Goal: Transaction & Acquisition: Purchase product/service

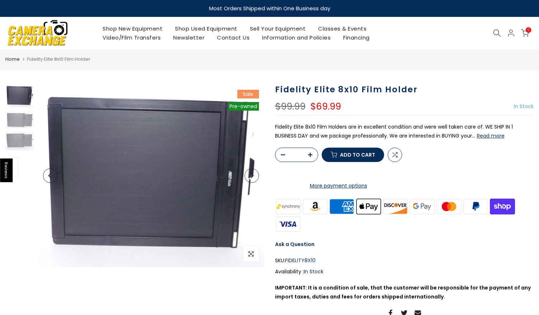
click at [251, 179] on button "Next" at bounding box center [252, 175] width 14 height 14
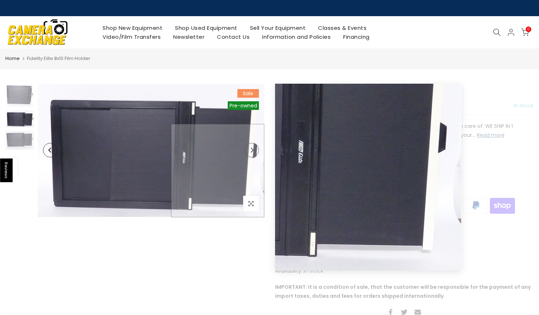
click at [251, 179] on img at bounding box center [151, 150] width 227 height 133
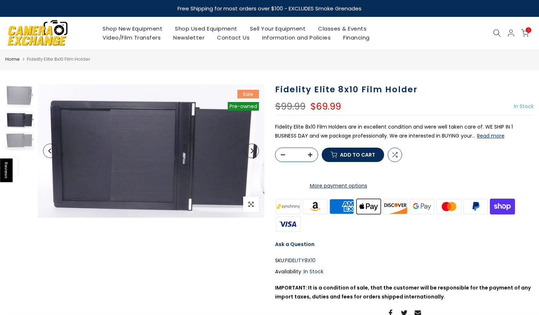
click at [26, 119] on img at bounding box center [19, 119] width 29 height 17
click at [21, 141] on img at bounding box center [19, 140] width 29 height 19
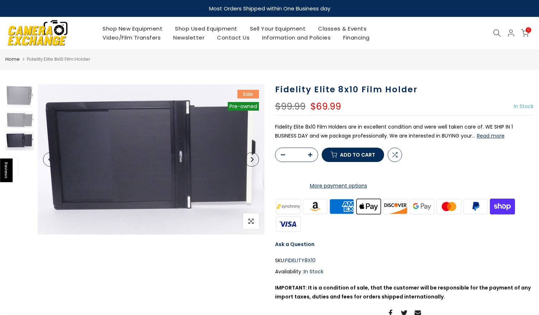
click at [489, 138] on button "Read more" at bounding box center [491, 135] width 28 height 6
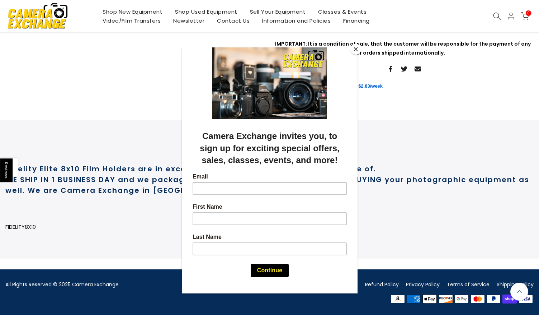
scroll to position [272, 0]
click at [354, 51] on button "Close" at bounding box center [356, 49] width 11 height 11
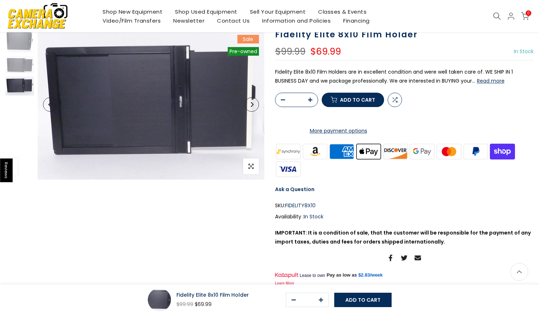
scroll to position [0, 0]
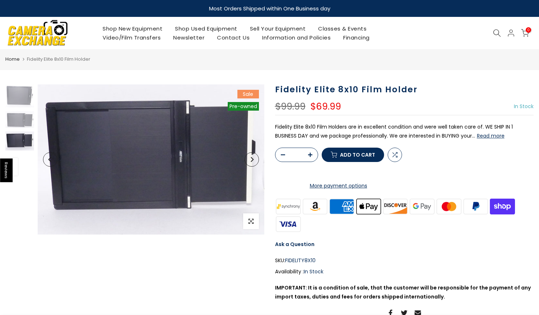
click at [308, 157] on icon "button" at bounding box center [310, 154] width 4 height 4
type input "*"
click at [308, 157] on icon "button" at bounding box center [310, 154] width 4 height 4
type input "*"
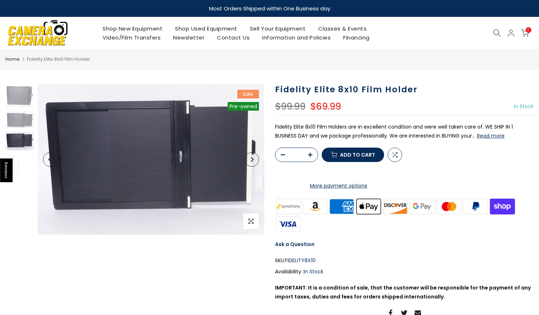
type input "*"
click at [308, 157] on icon "button" at bounding box center [310, 154] width 4 height 4
click at [497, 30] on icon at bounding box center [497, 33] width 8 height 8
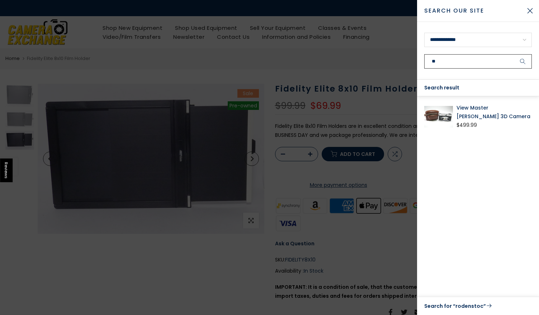
type input "*"
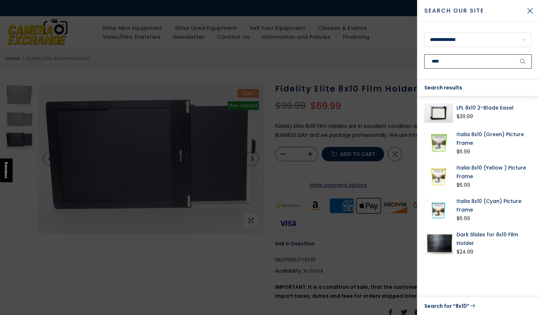
type input "****"
click at [514, 54] on button "submit" at bounding box center [523, 61] width 18 height 14
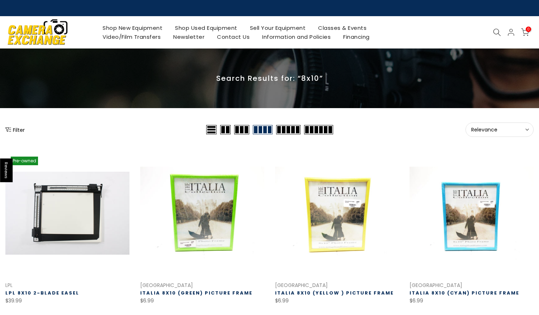
click at [498, 32] on icon at bounding box center [497, 32] width 8 height 8
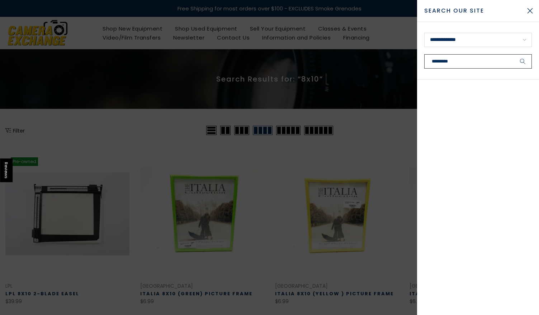
type input "*********"
click at [514, 54] on button "submit" at bounding box center [523, 61] width 18 height 14
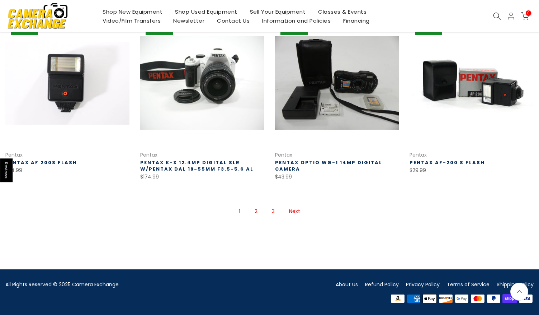
scroll to position [479, 0]
